Goal: Information Seeking & Learning: Learn about a topic

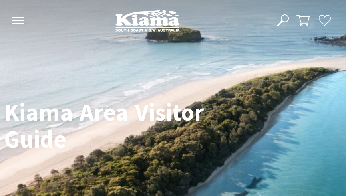
click at [12, 16] on button "Open Nav" at bounding box center [18, 21] width 17 height 13
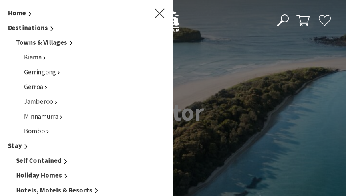
click at [160, 14] on use "Main Menu" at bounding box center [159, 13] width 10 height 10
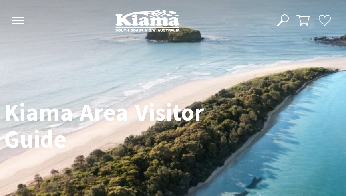
click at [197, 109] on h1 "Kiama Area Visitor Guide" at bounding box center [117, 125] width 226 height 53
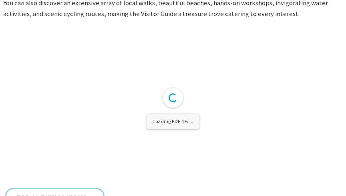
scroll to position [232, 0]
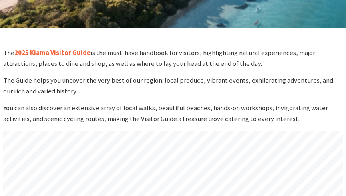
click at [62, 53] on link "2025 Kiama Visitor Guide" at bounding box center [52, 52] width 76 height 9
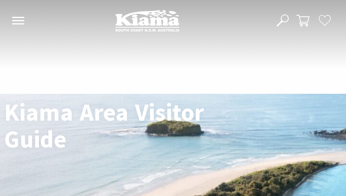
scroll to position [232, 0]
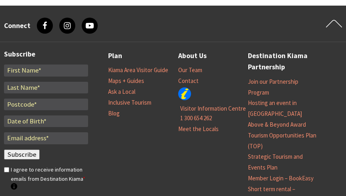
scroll to position [979, 0]
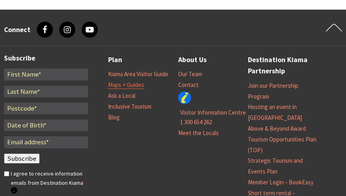
click at [134, 81] on link "Maps + Guides" at bounding box center [126, 85] width 36 height 8
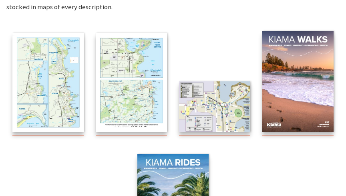
scroll to position [166, 0]
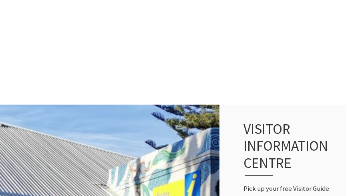
scroll to position [458, 0]
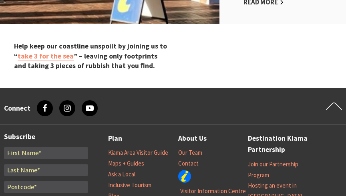
scroll to position [919, 0]
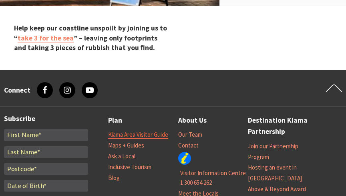
click at [148, 130] on link "Kiama Area Visitor Guide" at bounding box center [138, 134] width 60 height 8
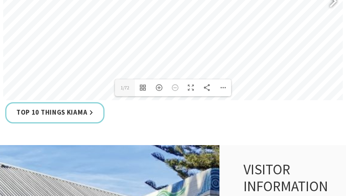
scroll to position [454, 0]
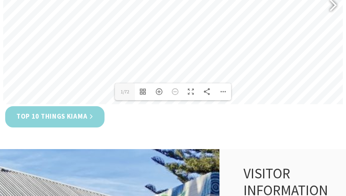
click at [72, 116] on link "Top 10 Things Kiama" at bounding box center [54, 116] width 99 height 21
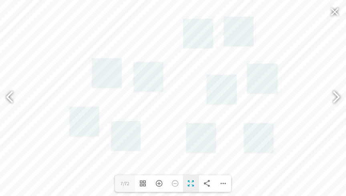
click at [190, 183] on div "Toggle Fullscreen" at bounding box center [191, 183] width 16 height 17
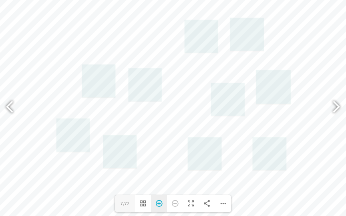
click at [158, 195] on div "Zoom In" at bounding box center [159, 203] width 16 height 17
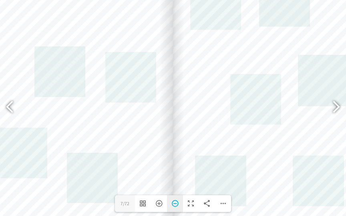
click at [176, 195] on div "Zoom Out" at bounding box center [175, 203] width 16 height 17
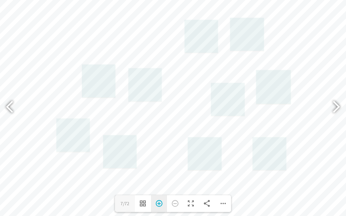
click at [160, 195] on div "Zoom In" at bounding box center [159, 203] width 16 height 17
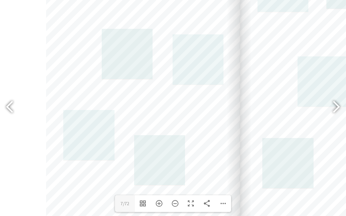
drag, startPoint x: 174, startPoint y: 166, endPoint x: 240, endPoint y: 148, distance: 69.2
click at [240, 148] on div at bounding box center [337, 81] width 194 height 275
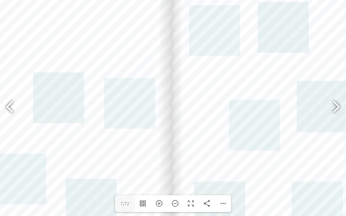
drag, startPoint x: 211, startPoint y: 142, endPoint x: 148, endPoint y: 186, distance: 77.4
click at [148, 186] on div at bounding box center [75, 125] width 194 height 275
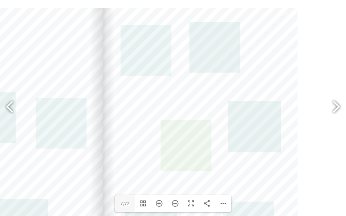
drag, startPoint x: 273, startPoint y: 99, endPoint x: 205, endPoint y: 123, distance: 72.1
click at [205, 123] on div at bounding box center [200, 145] width 194 height 275
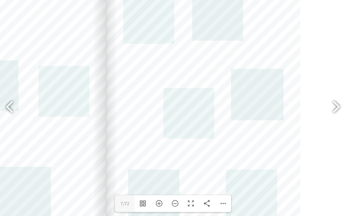
drag, startPoint x: 256, startPoint y: 82, endPoint x: 259, endPoint y: 50, distance: 32.1
click at [259, 50] on div at bounding box center [203, 113] width 194 height 275
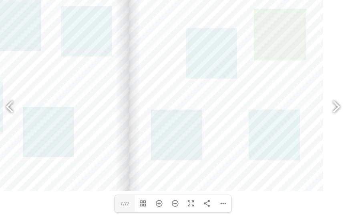
drag, startPoint x: 263, startPoint y: 124, endPoint x: 282, endPoint y: 58, distance: 68.3
click at [282, 58] on div at bounding box center [226, 53] width 194 height 275
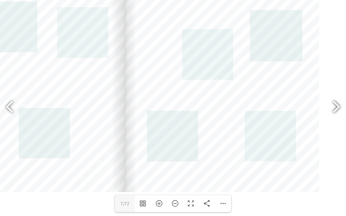
click at [338, 107] on div at bounding box center [332, 107] width 18 height 29
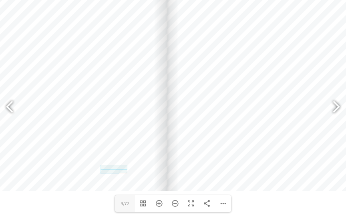
drag, startPoint x: 122, startPoint y: 132, endPoint x: 164, endPoint y: 129, distance: 42.6
click at [164, 129] on div at bounding box center [70, 53] width 194 height 275
click at [10, 102] on div at bounding box center [13, 107] width 18 height 29
type input "7"
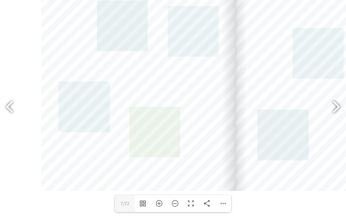
click at [150, 131] on link at bounding box center [154, 132] width 51 height 51
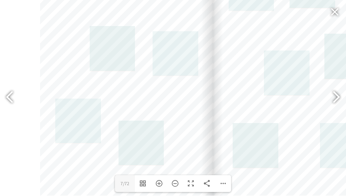
drag, startPoint x: 175, startPoint y: 74, endPoint x: 167, endPoint y: 84, distance: 12.2
click at [167, 84] on div at bounding box center [126, 73] width 173 height 244
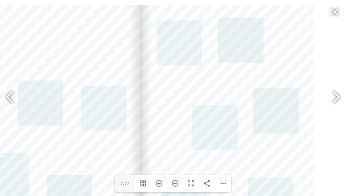
drag, startPoint x: 228, startPoint y: 70, endPoint x: 156, endPoint y: 124, distance: 89.9
click at [156, 124] on div at bounding box center [227, 127] width 173 height 244
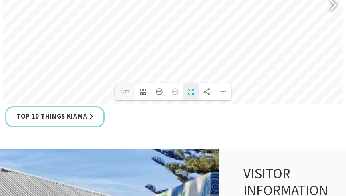
click at [192, 92] on div "Toggle Fullscreen" at bounding box center [191, 91] width 16 height 17
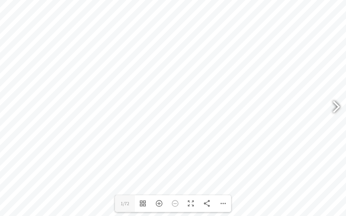
click at [334, 108] on div at bounding box center [332, 107] width 18 height 29
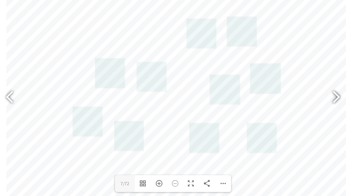
scroll to position [361, 0]
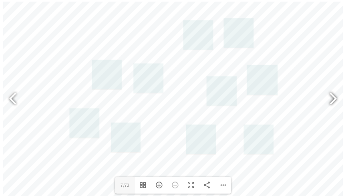
click at [334, 98] on div at bounding box center [329, 99] width 18 height 29
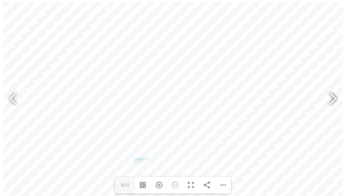
click at [335, 98] on div at bounding box center [329, 99] width 18 height 29
click at [334, 100] on div at bounding box center [329, 99] width 18 height 29
click at [194, 183] on div "Toggle Fullscreen" at bounding box center [191, 184] width 16 height 17
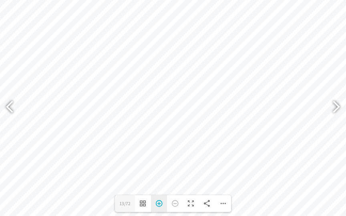
click at [159, 195] on div "Zoom In" at bounding box center [159, 203] width 16 height 17
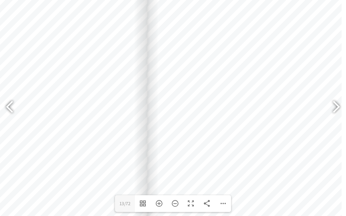
drag, startPoint x: 232, startPoint y: 146, endPoint x: 206, endPoint y: 183, distance: 45.2
click at [206, 183] on div at bounding box center [244, 136] width 194 height 275
drag, startPoint x: 231, startPoint y: 143, endPoint x: 232, endPoint y: 158, distance: 14.9
click at [232, 158] on div at bounding box center [245, 145] width 194 height 275
drag, startPoint x: 232, startPoint y: 142, endPoint x: 232, endPoint y: 135, distance: 7.6
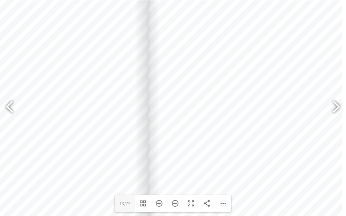
click at [232, 135] on div at bounding box center [245, 137] width 194 height 275
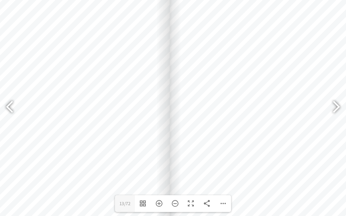
drag, startPoint x: 232, startPoint y: 135, endPoint x: 253, endPoint y: 121, distance: 25.7
click at [253, 122] on div at bounding box center [267, 124] width 194 height 275
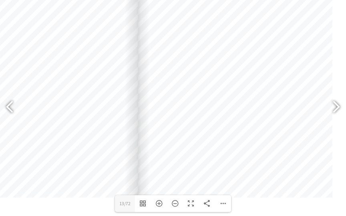
drag, startPoint x: 247, startPoint y: 133, endPoint x: 220, endPoint y: 71, distance: 67.0
click at [220, 71] on div at bounding box center [235, 60] width 194 height 275
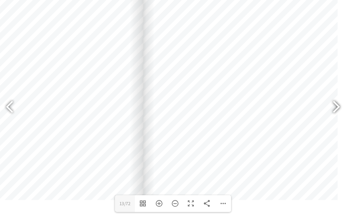
click at [338, 106] on div at bounding box center [332, 107] width 18 height 29
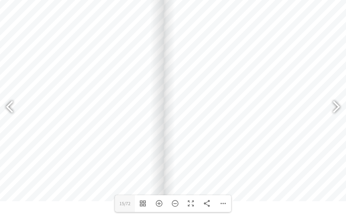
drag, startPoint x: 251, startPoint y: 116, endPoint x: 270, endPoint y: 116, distance: 19.6
click at [271, 116] on div at bounding box center [261, 63] width 194 height 275
click at [334, 108] on div at bounding box center [332, 107] width 18 height 29
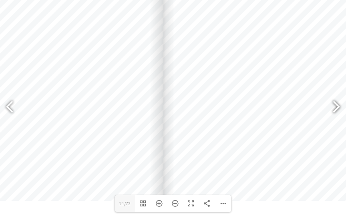
click at [334, 108] on div at bounding box center [332, 107] width 18 height 29
drag, startPoint x: 334, startPoint y: 108, endPoint x: 240, endPoint y: 119, distance: 94.6
click at [240, 119] on div "Loading PDF 100% ... Close Share 23 23/72 Toggle Thumbnails Zoom In Zoom Out To…" at bounding box center [173, 108] width 346 height 216
click at [336, 108] on div at bounding box center [332, 107] width 18 height 29
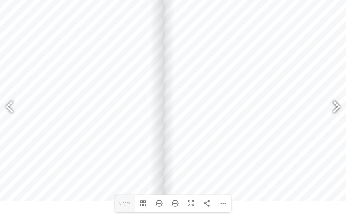
click at [336, 109] on div at bounding box center [332, 107] width 18 height 29
click at [336, 110] on div at bounding box center [332, 107] width 18 height 29
type input "33"
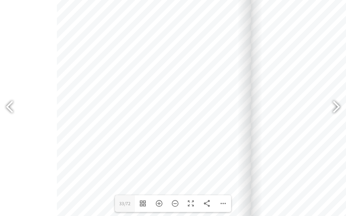
drag, startPoint x: 132, startPoint y: 106, endPoint x: 245, endPoint y: 108, distance: 112.8
click at [245, 108] on div at bounding box center [154, 89] width 194 height 275
click at [174, 195] on div "Zoom Out" at bounding box center [175, 203] width 16 height 17
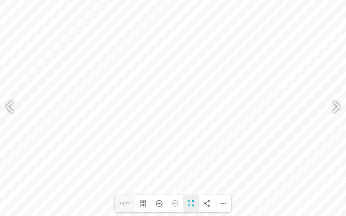
click at [191, 195] on div "Toggle Fullscreen" at bounding box center [191, 203] width 16 height 17
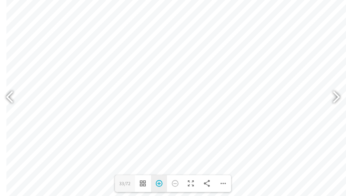
click at [157, 185] on div "Zoom In" at bounding box center [159, 183] width 16 height 17
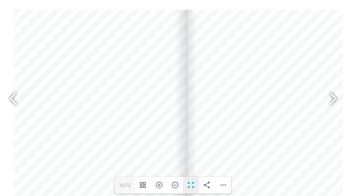
drag, startPoint x: 176, startPoint y: 132, endPoint x: 194, endPoint y: 188, distance: 59.2
click at [194, 188] on div "Loading PDF 100% ... Close Share 33 33/72 Toggle Thumbnails Zoom In Zoom Out To…" at bounding box center [172, 100] width 339 height 196
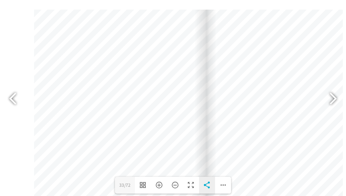
drag, startPoint x: 211, startPoint y: 146, endPoint x: 208, endPoint y: 185, distance: 39.8
click at [208, 185] on div "Loading PDF 100% ... Close Share 33 33/72 Toggle Thumbnails Zoom In Zoom Out To…" at bounding box center [172, 100] width 339 height 196
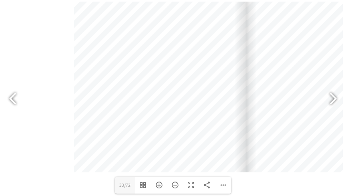
drag, startPoint x: 236, startPoint y: 134, endPoint x: 250, endPoint y: 83, distance: 53.1
click at [250, 83] on div at bounding box center [332, 50] width 172 height 244
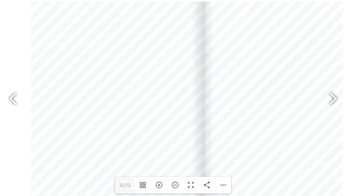
drag, startPoint x: 250, startPoint y: 83, endPoint x: 207, endPoint y: 131, distance: 64.9
click at [207, 131] on div at bounding box center [289, 98] width 172 height 244
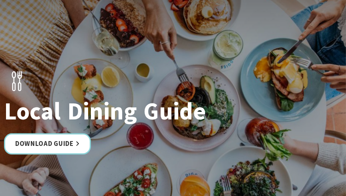
scroll to position [1411, 0]
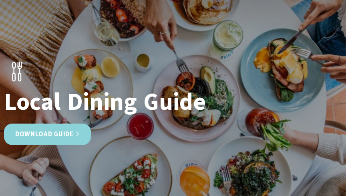
click at [52, 124] on link "Download Guide" at bounding box center [47, 134] width 87 height 21
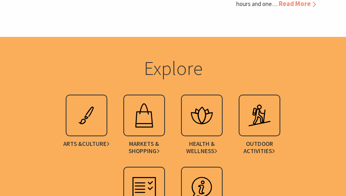
scroll to position [1670, 0]
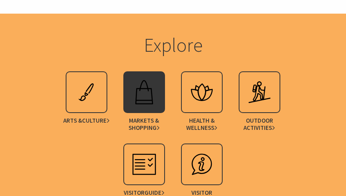
click at [153, 124] on span "Shopping" at bounding box center [143, 127] width 31 height 7
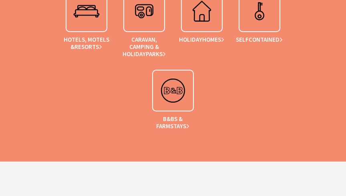
scroll to position [1195, 0]
